Goal: Task Accomplishment & Management: Use online tool/utility

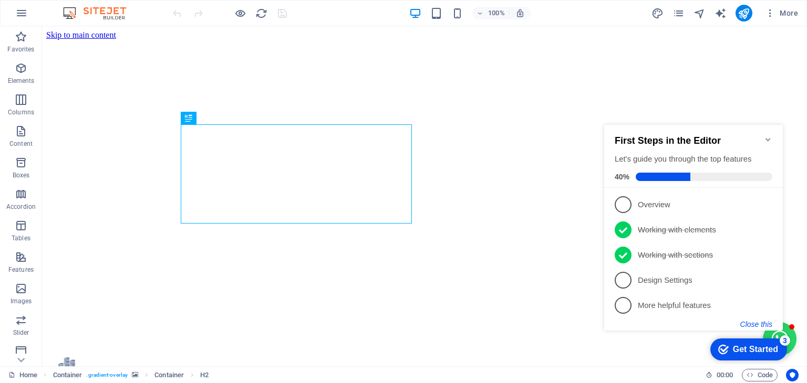
click at [754, 325] on button "Close this" at bounding box center [756, 324] width 32 height 8
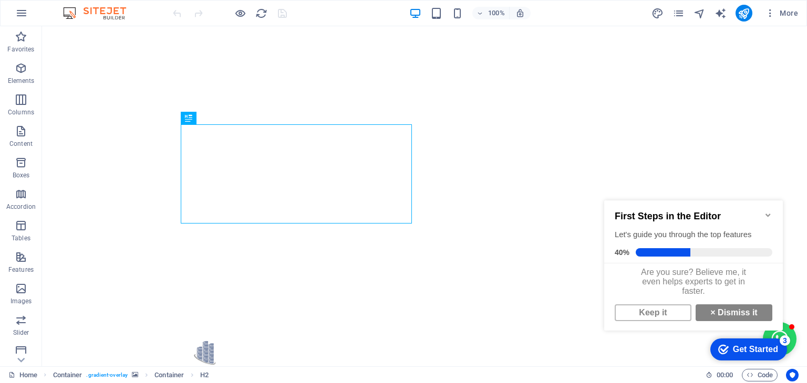
click at [767, 215] on icon "Minimize checklist" at bounding box center [768, 215] width 8 height 8
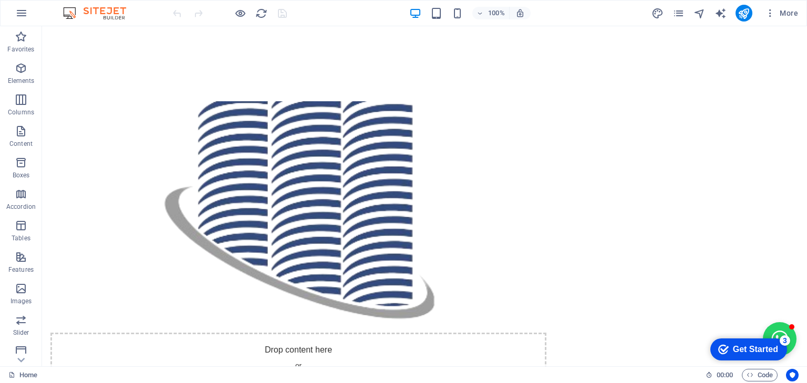
scroll to position [697, 0]
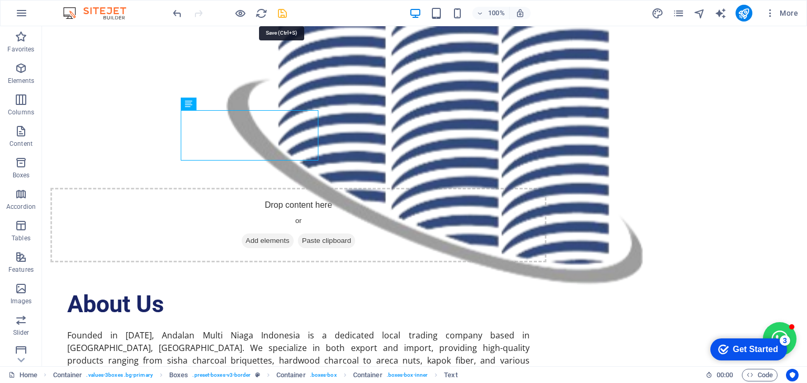
click at [287, 17] on icon "save" at bounding box center [282, 13] width 12 height 12
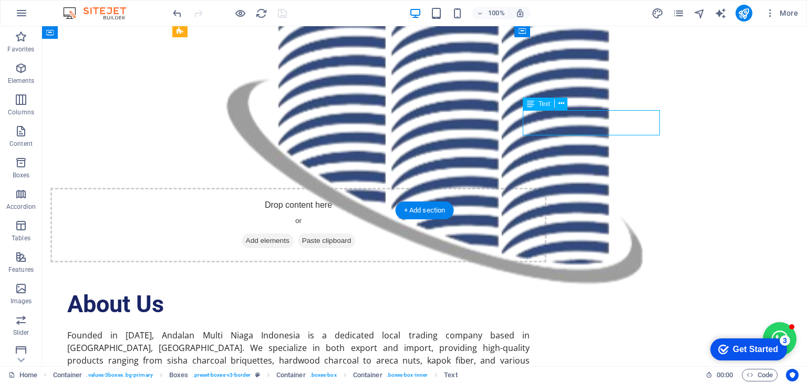
drag, startPoint x: 523, startPoint y: 116, endPoint x: 605, endPoint y: 132, distance: 83.5
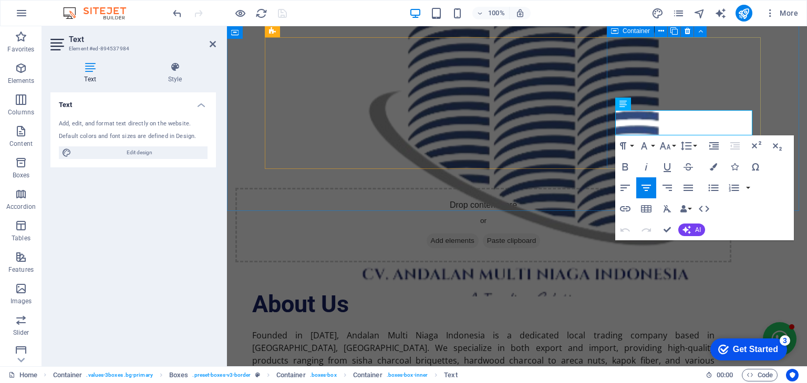
drag, startPoint x: 618, startPoint y: 118, endPoint x: 754, endPoint y: 135, distance: 137.1
copy span "We engage in sustainable sourcing and trade of forest products."
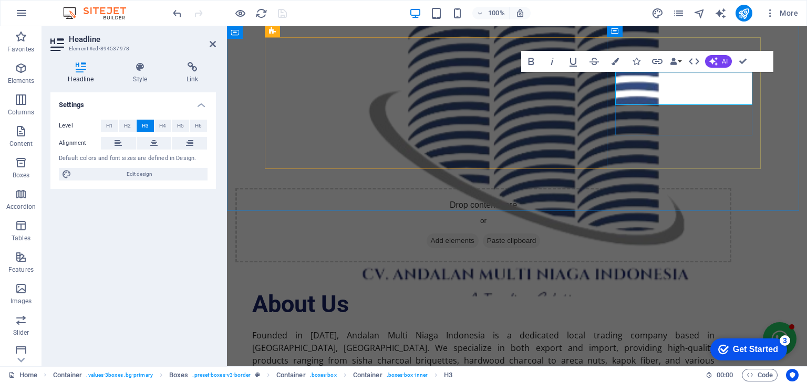
copy h3 "Environmentally Conscious"
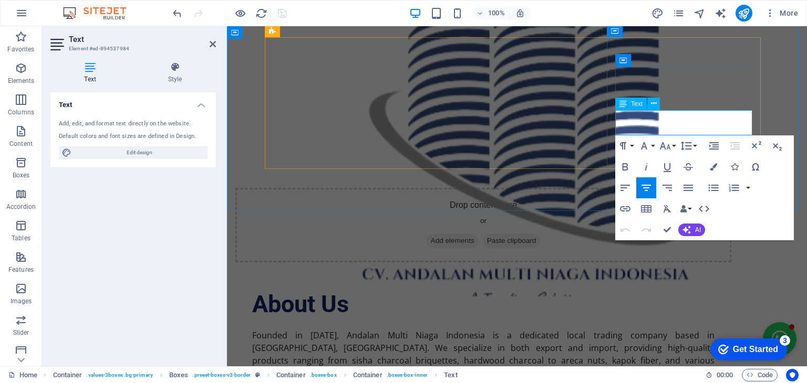
copy span "We engage in sustainable sourcing and trade of forest products."
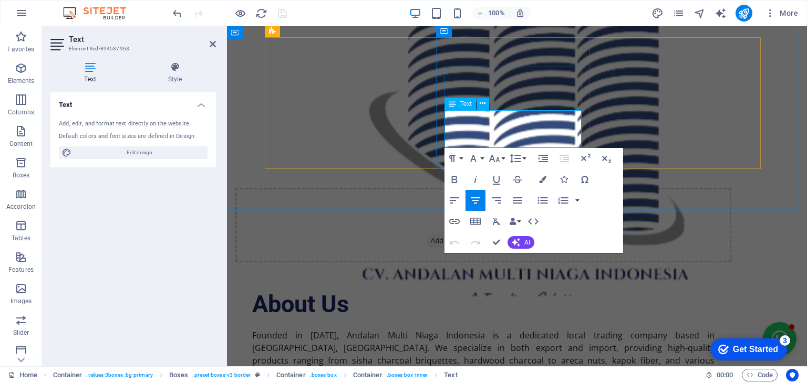
copy span "Our focus is on meeting our customers' needs with excellent service."
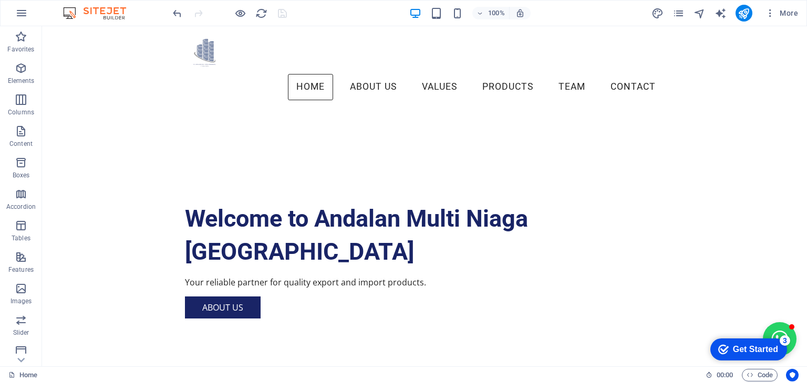
scroll to position [0, 0]
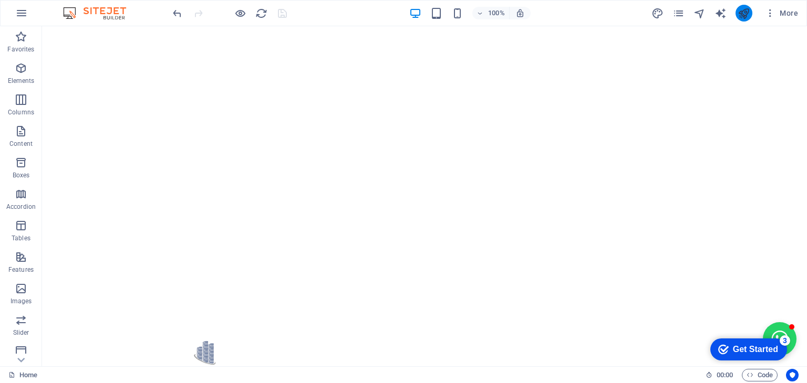
click at [749, 19] on button "publish" at bounding box center [743, 13] width 17 height 17
